Goal: Task Accomplishment & Management: Book appointment/travel/reservation

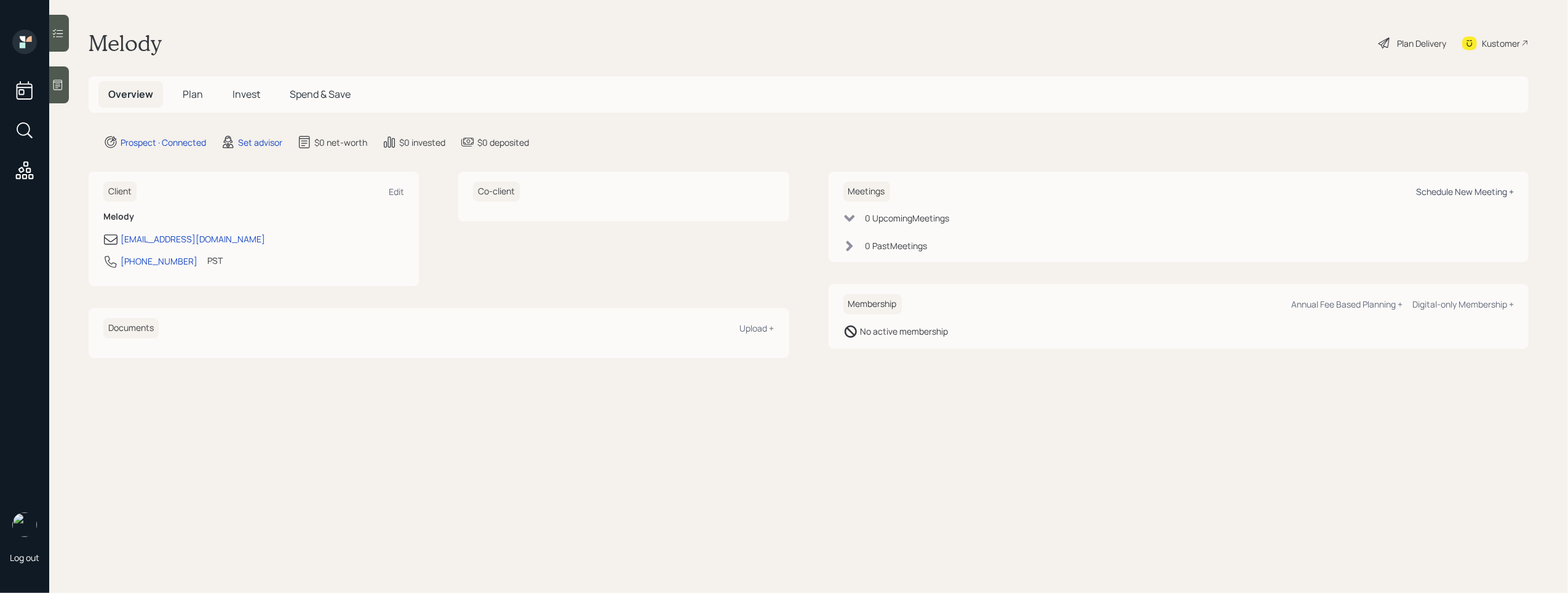
click at [1475, 188] on div "Schedule New Meeting +" at bounding box center [1464, 191] width 98 height 12
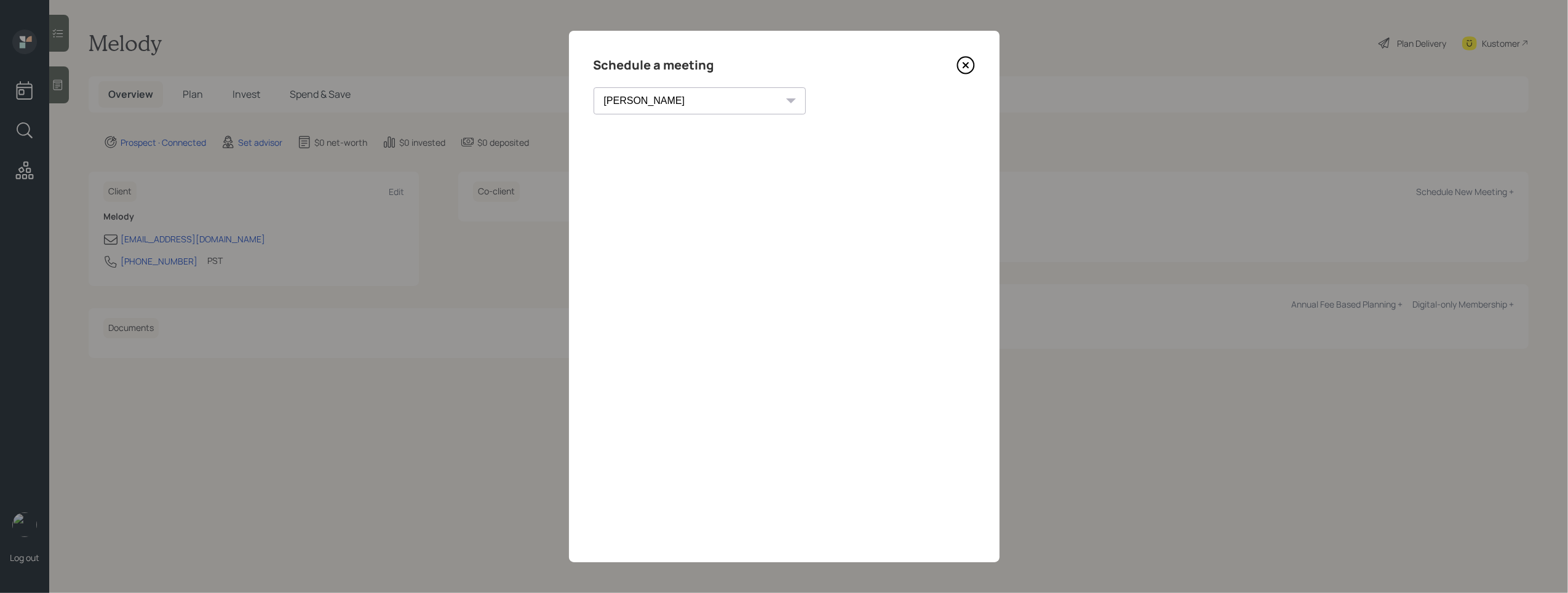
click at [647, 101] on select "Theresa Spinello Matthew Burke Xavier Ross Eitan Bar-David Ian Yamey Trevor Nel…" at bounding box center [699, 101] width 212 height 27
click at [594, 88] on select "Theresa Spinello Matthew Burke Xavier Ross Eitan Bar-David Ian Yamey Trevor Nel…" at bounding box center [699, 101] width 212 height 27
click at [799, 104] on div "Choose my own meeting type" at bounding box center [850, 101] width 104 height 24
click at [675, 104] on select "Theresa Spinello Matthew Burke Xavier Ross Eitan Bar-David Ian Yamey Trevor Nel…" at bounding box center [699, 101] width 212 height 27
click at [594, 88] on select "Theresa Spinello Matthew Burke Xavier Ross Eitan Bar-David Ian Yamey Trevor Nel…" at bounding box center [699, 101] width 212 height 27
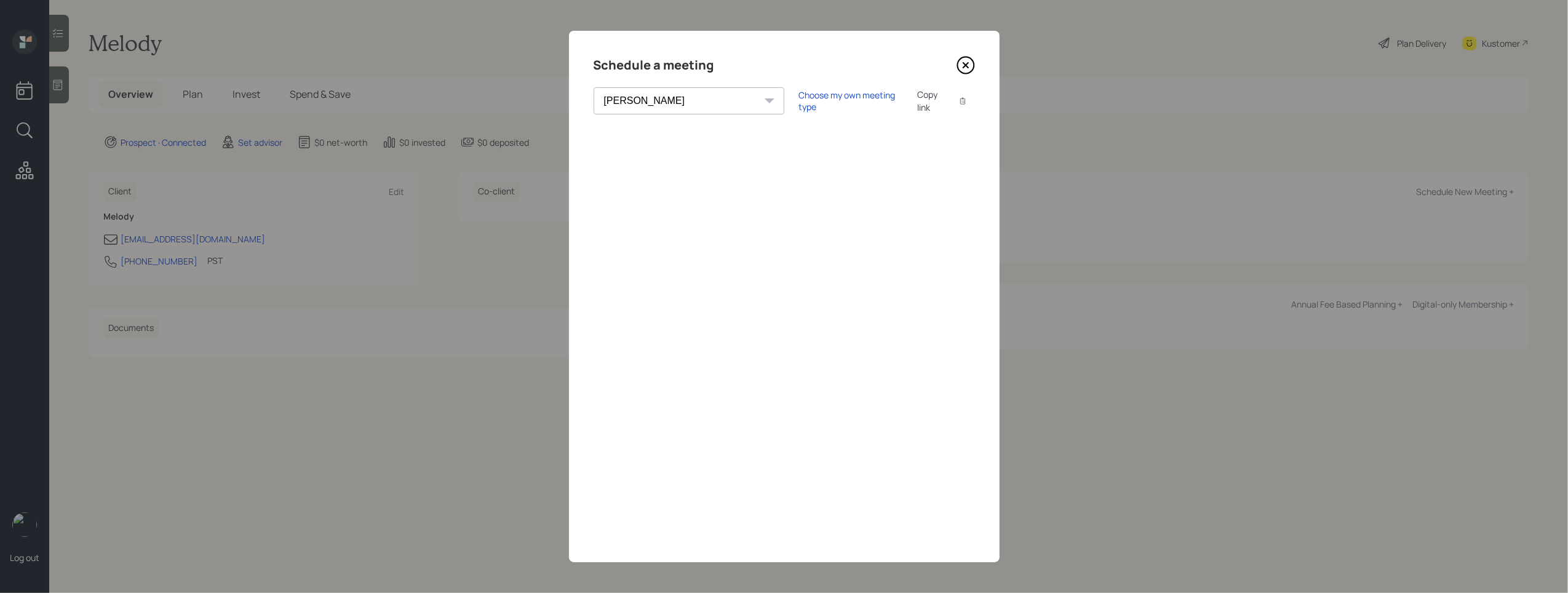
click at [659, 100] on select "Theresa Spinello Matthew Burke Xavier Ross Eitan Bar-David Ian Yamey Trevor Nel…" at bounding box center [688, 101] width 190 height 27
select select "7ee11780-4d8a-424a-8367-23e02165f7ba"
click at [594, 88] on select "Theresa Spinello Matthew Burke Xavier Ross Eitan Bar-David Ian Yamey Trevor Nel…" at bounding box center [688, 101] width 190 height 27
click at [799, 104] on div "Choose my own meeting type" at bounding box center [850, 101] width 104 height 24
click at [665, 106] on select "Theresa Spinello Matthew Burke Xavier Ross Eitan Bar-David Ian Yamey Trevor Nel…" at bounding box center [699, 101] width 212 height 27
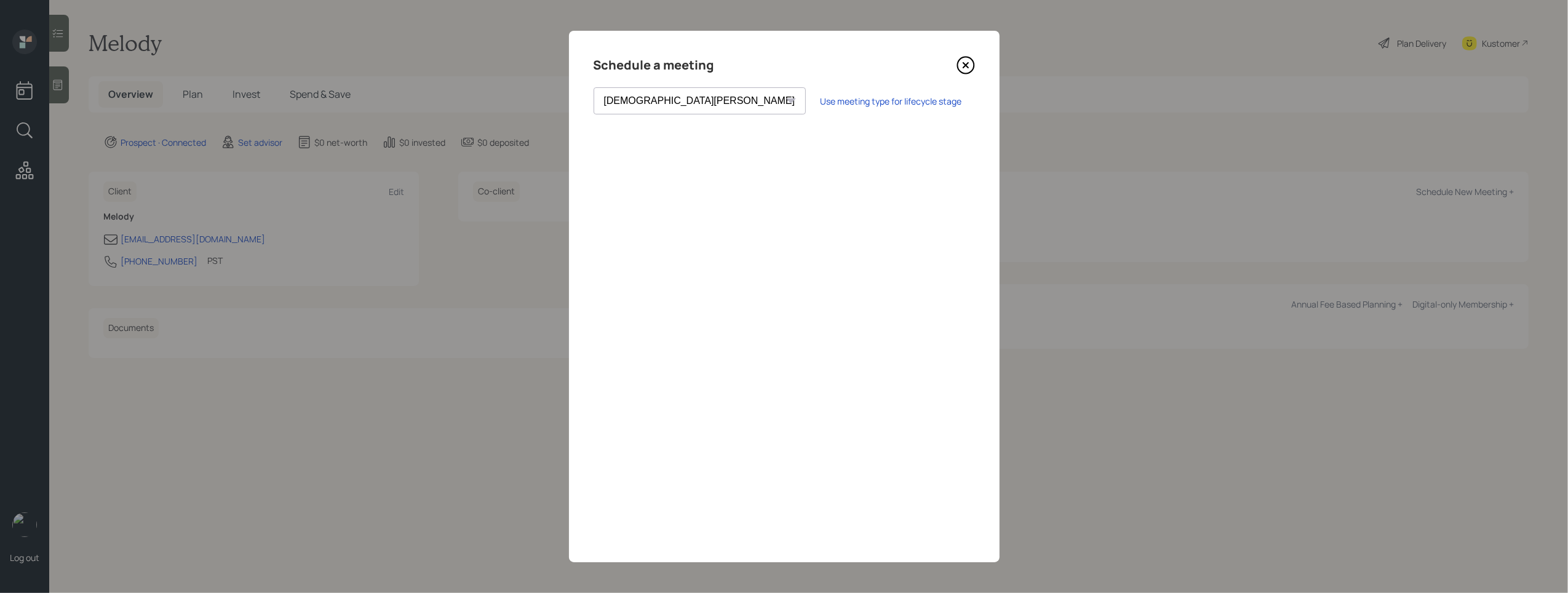
click at [594, 88] on select "Theresa Spinello Matthew Burke Xavier Ross Eitan Bar-David Ian Yamey Trevor Nel…" at bounding box center [699, 101] width 212 height 27
click at [962, 67] on icon at bounding box center [964, 65] width 5 height 5
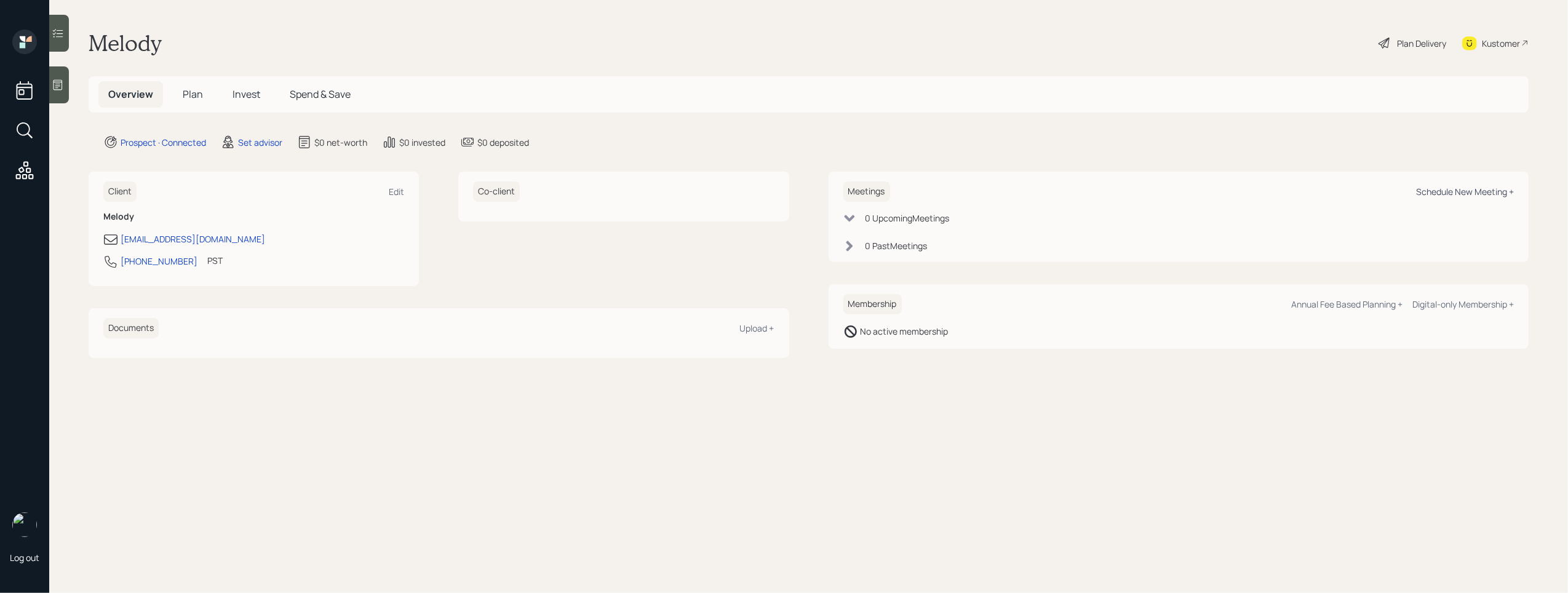
click at [1452, 193] on div "Schedule New Meeting +" at bounding box center [1464, 191] width 98 height 12
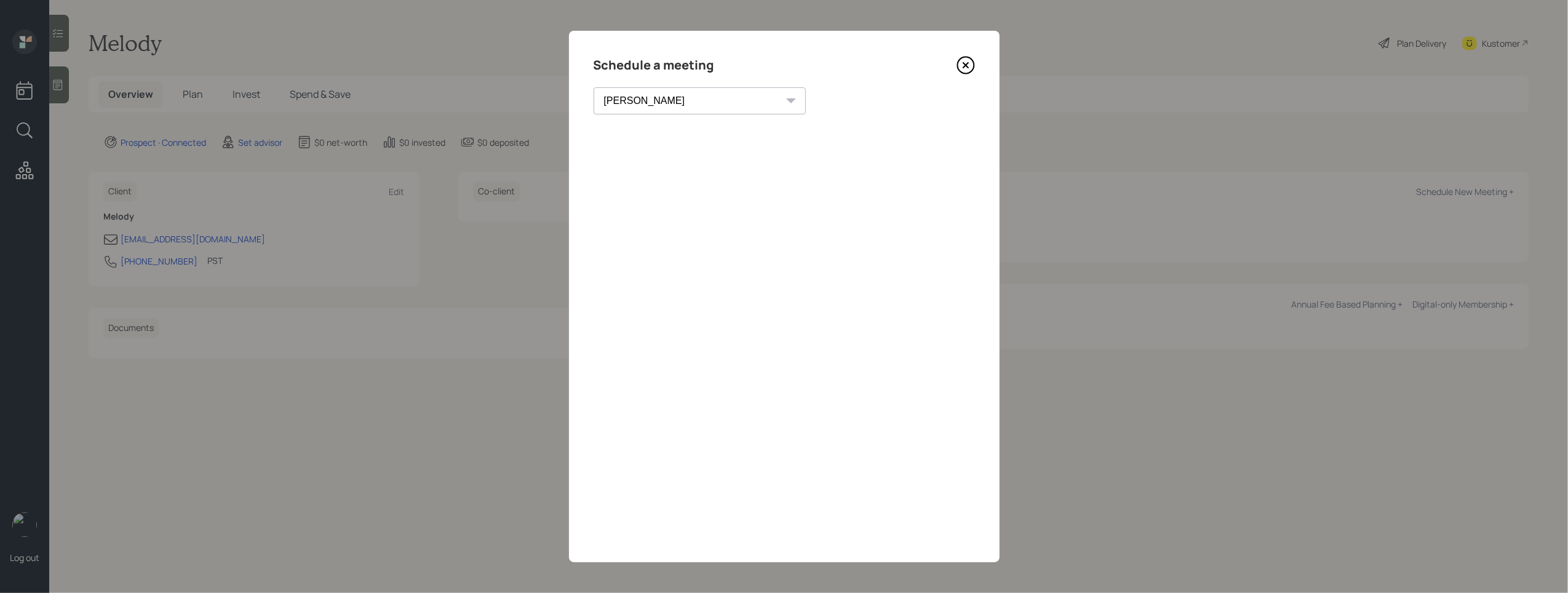
click at [690, 98] on select "Theresa Spinello Matthew Burke Xavier Ross Eitan Bar-David Ian Yamey Trevor Nel…" at bounding box center [699, 101] width 212 height 27
select select "7ee11780-4d8a-424a-8367-23e02165f7ba"
click at [594, 88] on select "Theresa Spinello Matthew Burke Xavier Ross Eitan Bar-David Ian Yamey Trevor Nel…" at bounding box center [699, 101] width 212 height 27
click at [799, 103] on div "Choose my own meeting type" at bounding box center [850, 101] width 104 height 24
